Goal: Task Accomplishment & Management: Manage account settings

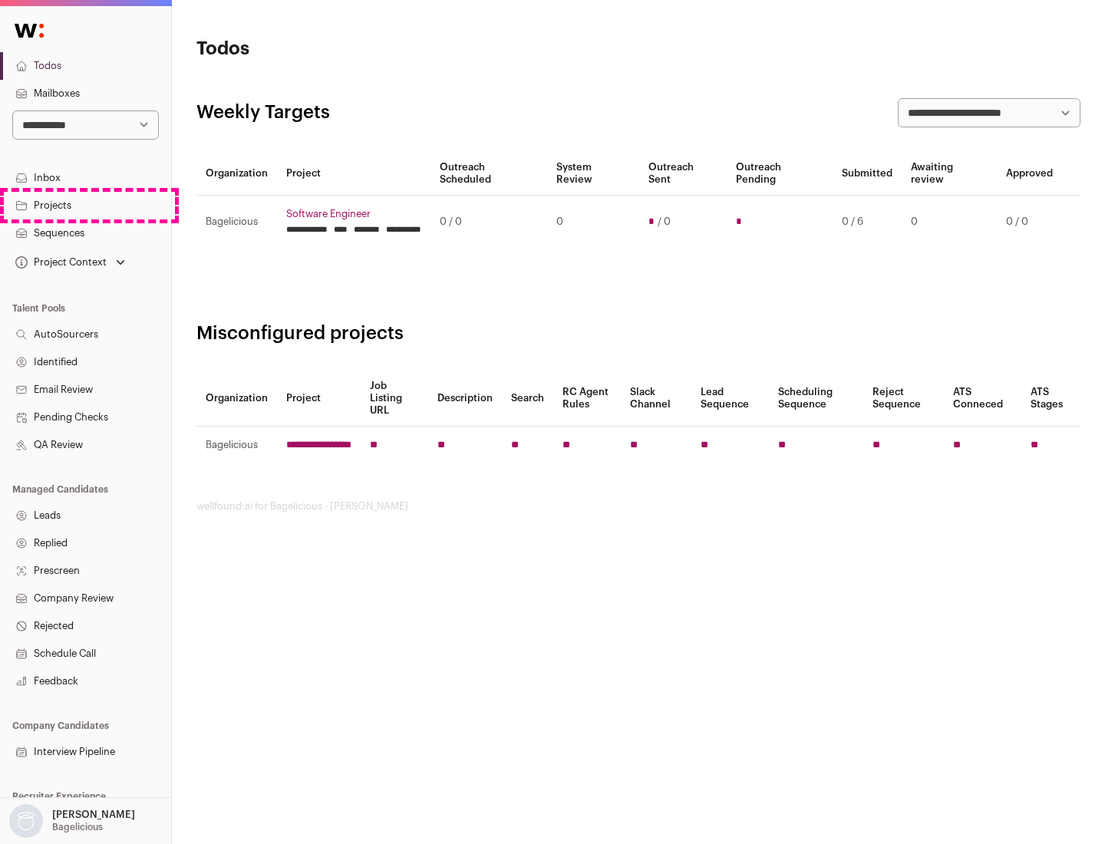
click at [85, 205] on link "Projects" at bounding box center [85, 206] width 171 height 28
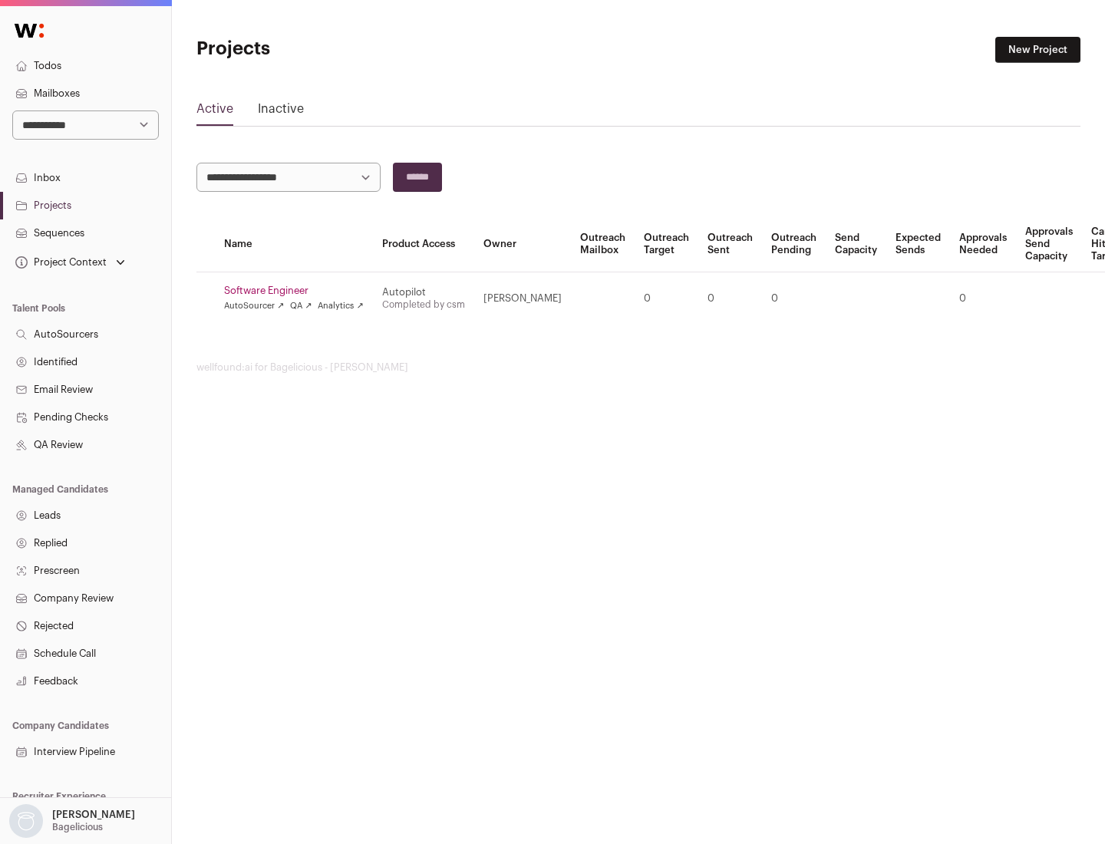
click at [298, 291] on link "Software Engineer" at bounding box center [294, 291] width 140 height 12
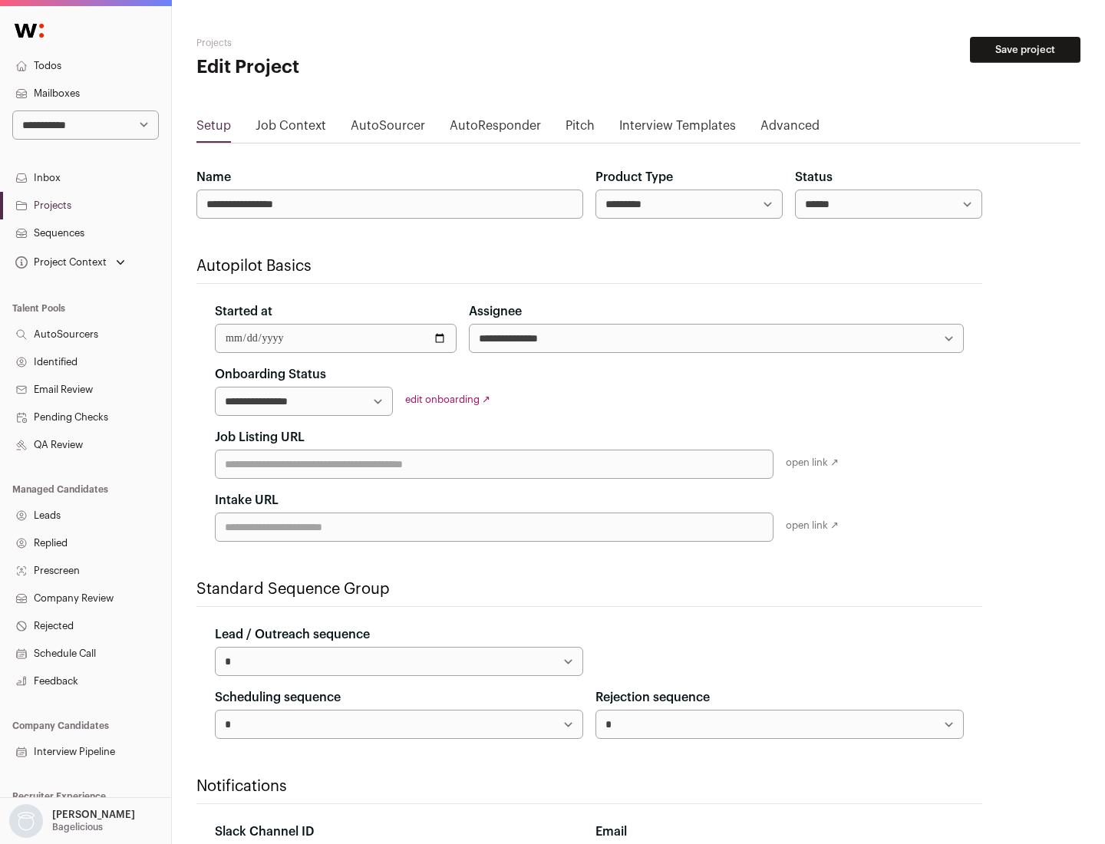
click at [1025, 50] on button "Save project" at bounding box center [1025, 50] width 110 height 26
